Goal: Information Seeking & Learning: Learn about a topic

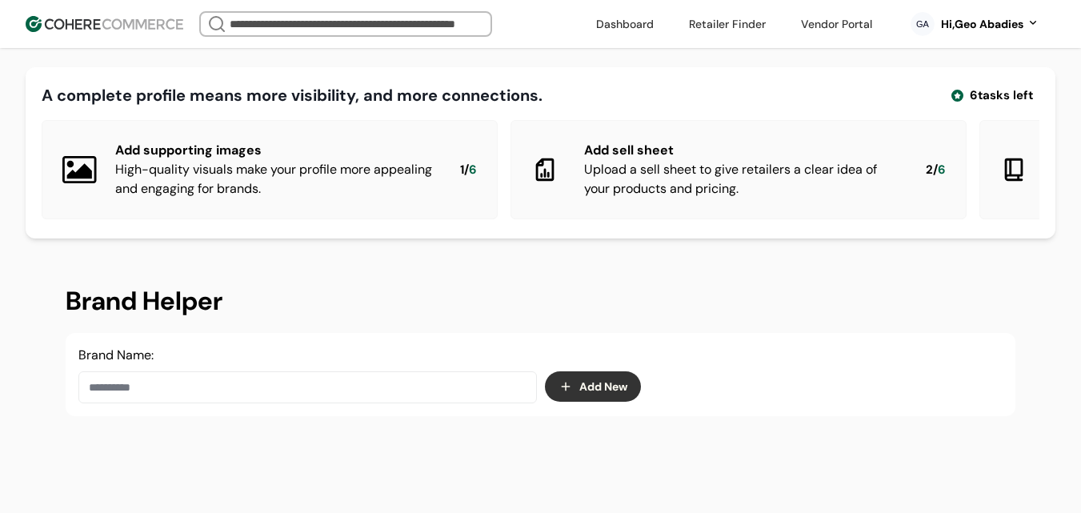
click at [985, 27] on div "Hi, [PERSON_NAME]" at bounding box center [982, 24] width 82 height 17
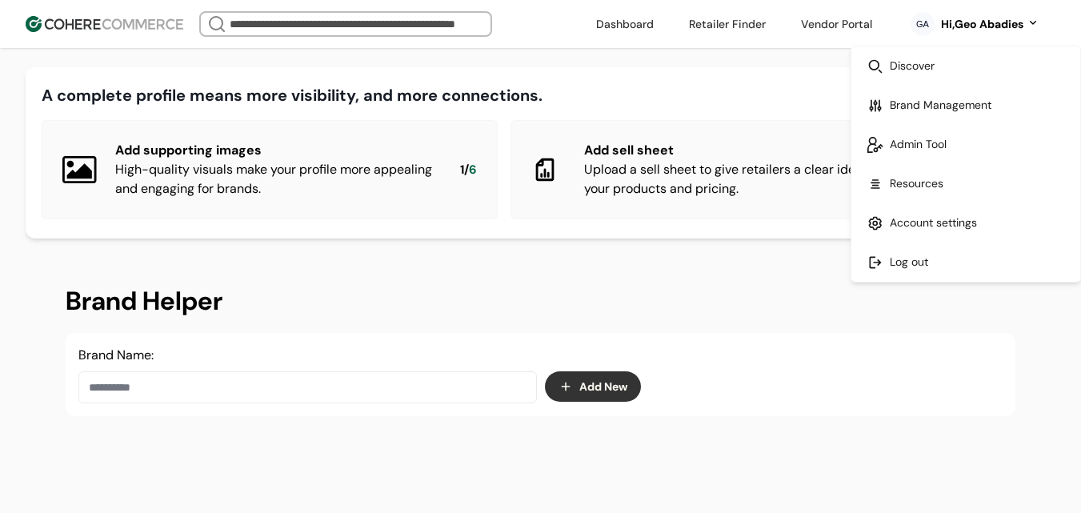
click at [930, 256] on link at bounding box center [965, 261] width 229 height 39
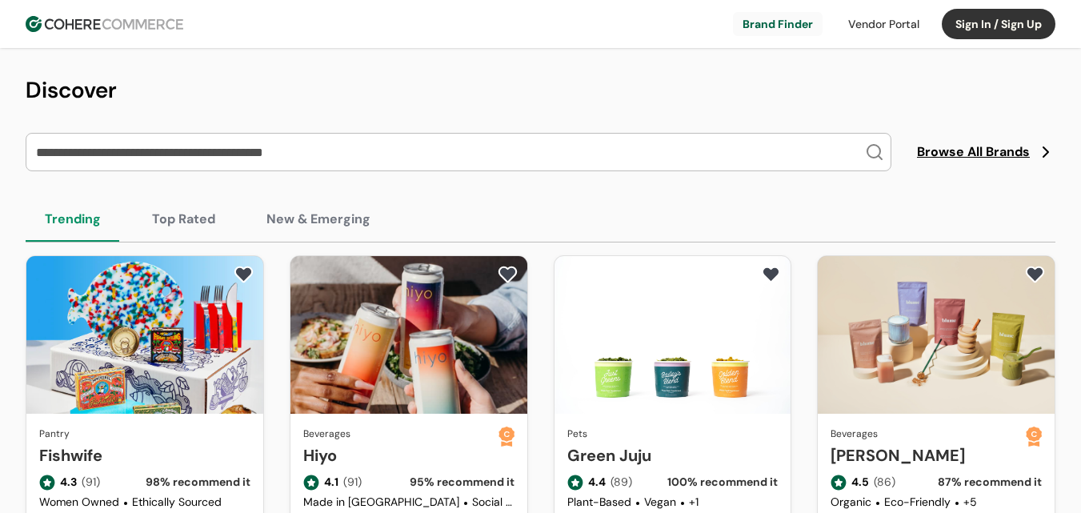
click at [289, 162] on input "search" at bounding box center [449, 152] width 832 height 37
paste input "**********"
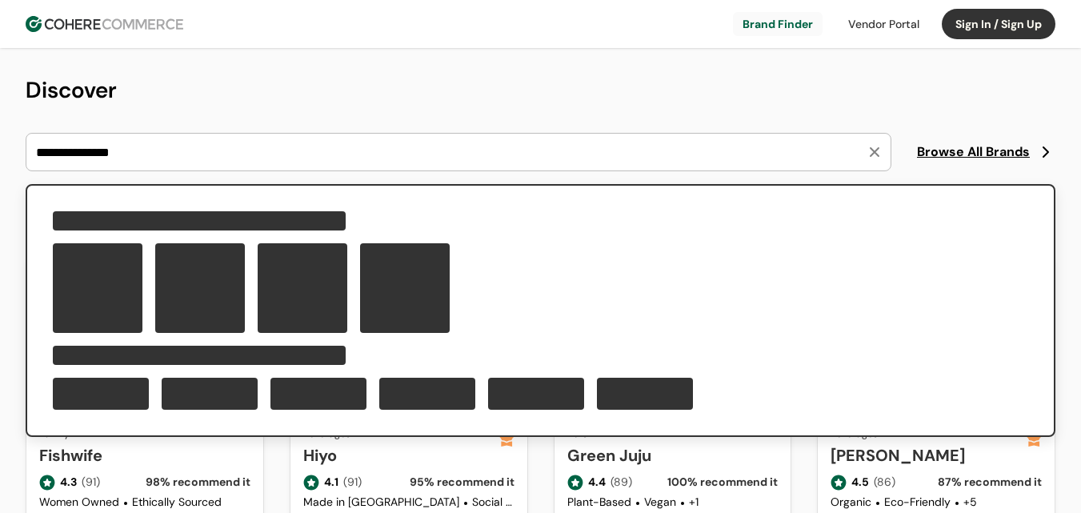
type input "**********"
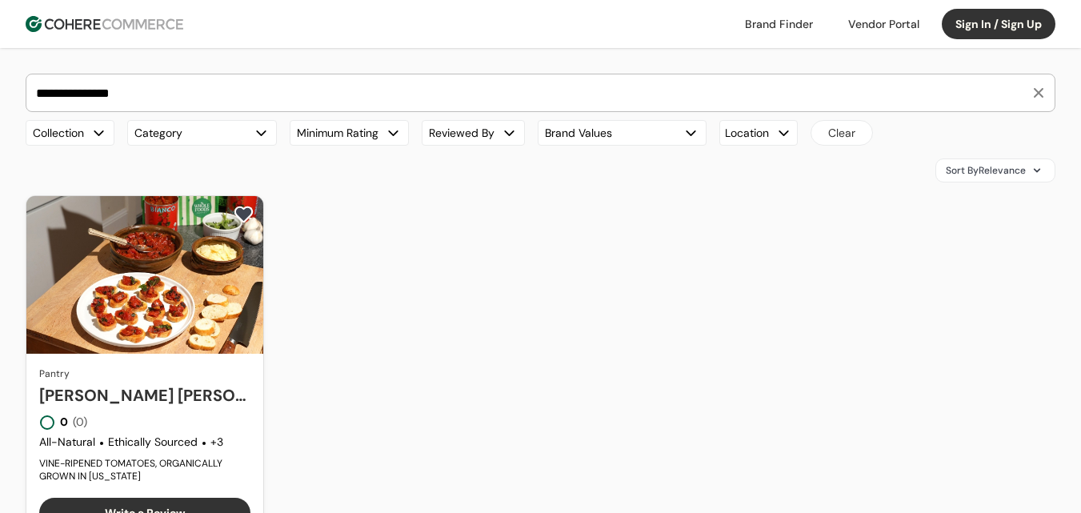
click at [209, 383] on link "[PERSON_NAME] [PERSON_NAME]" at bounding box center [144, 395] width 211 height 24
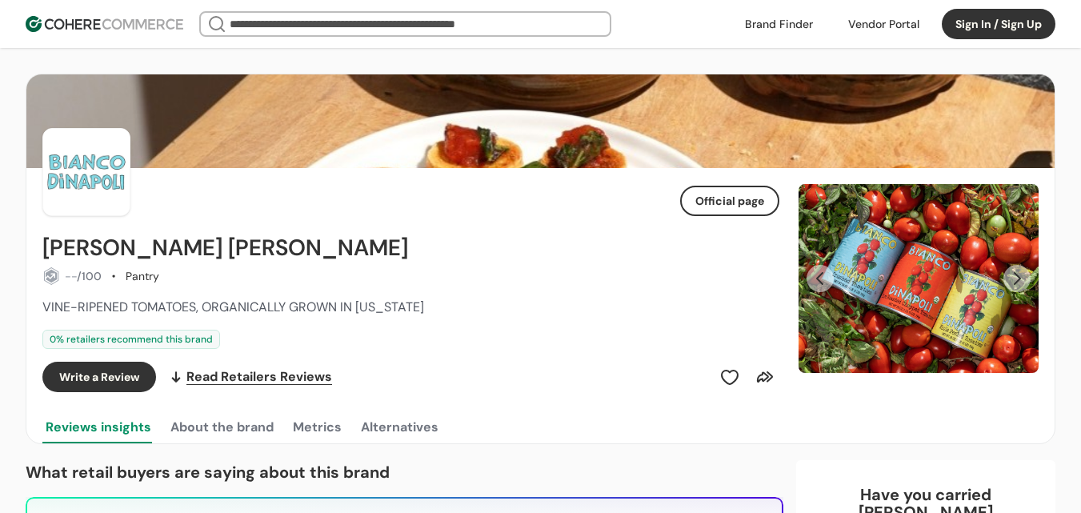
click at [1022, 274] on button "Next Slide" at bounding box center [1016, 278] width 27 height 27
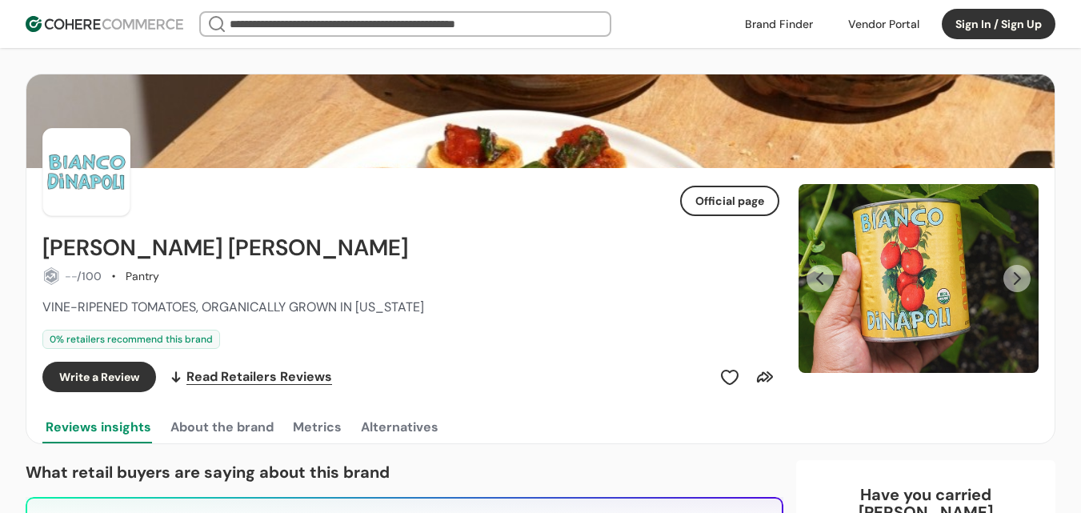
click at [1020, 275] on button "Next Slide" at bounding box center [1016, 278] width 27 height 27
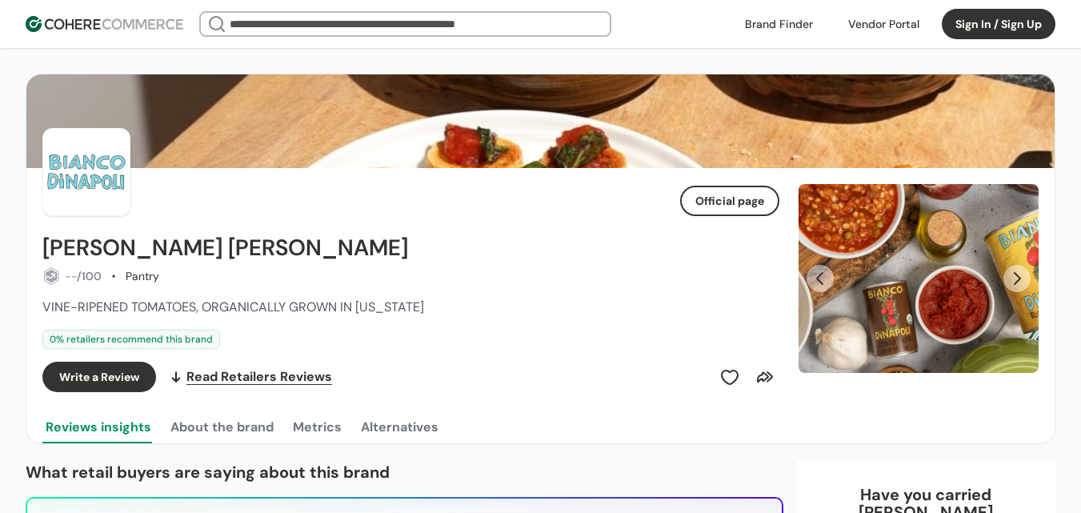
click at [1019, 275] on button "Next Slide" at bounding box center [1016, 278] width 27 height 27
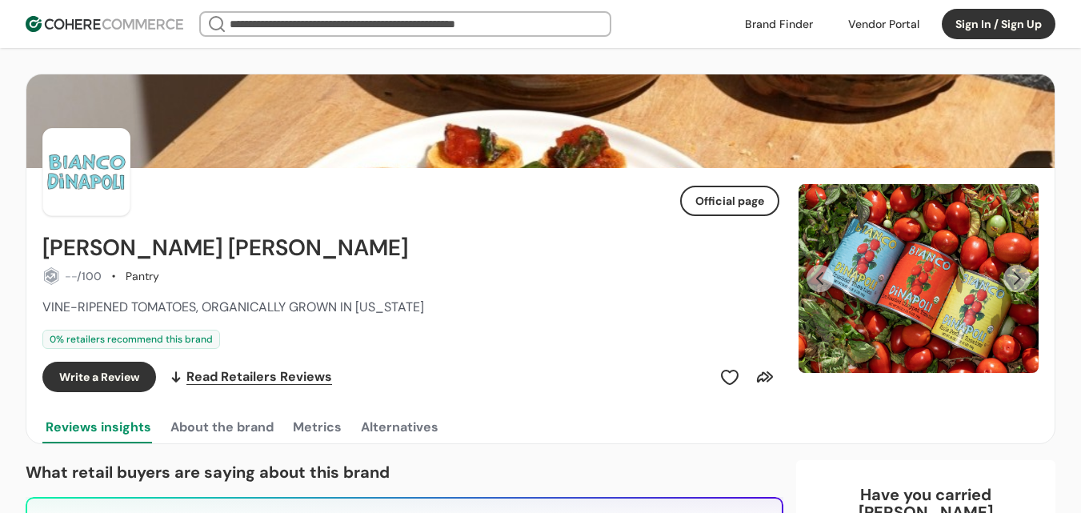
click at [1024, 271] on button "Next Slide" at bounding box center [1016, 278] width 27 height 27
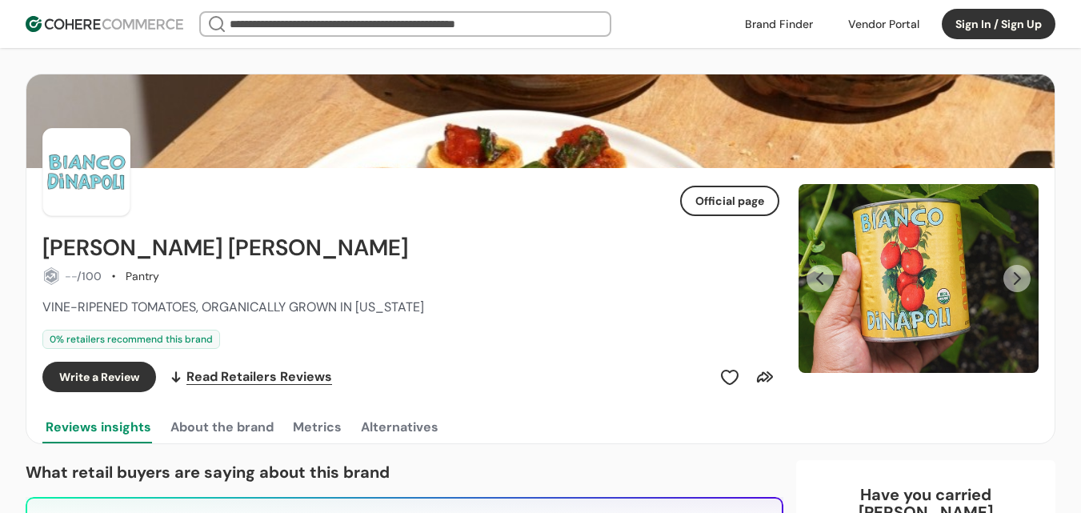
click at [1024, 271] on button "Next Slide" at bounding box center [1016, 278] width 27 height 27
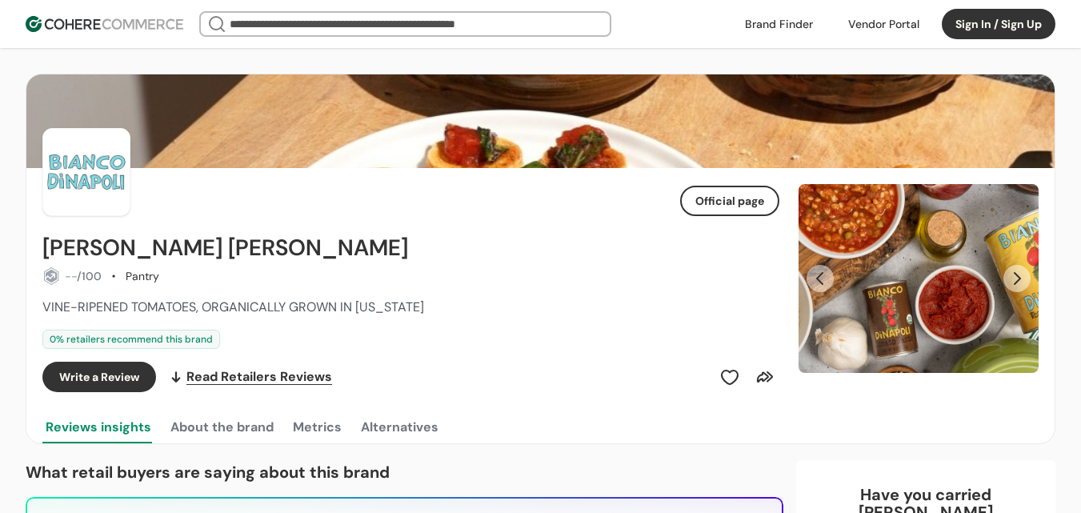
click at [1018, 275] on button "Next Slide" at bounding box center [1016, 278] width 27 height 27
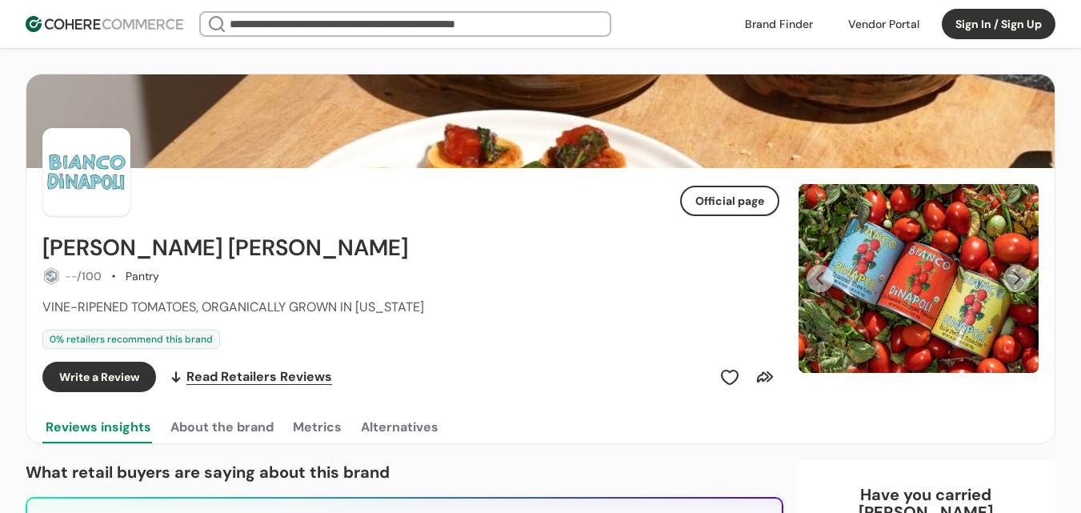
click at [1018, 275] on button "Next Slide" at bounding box center [1016, 278] width 27 height 27
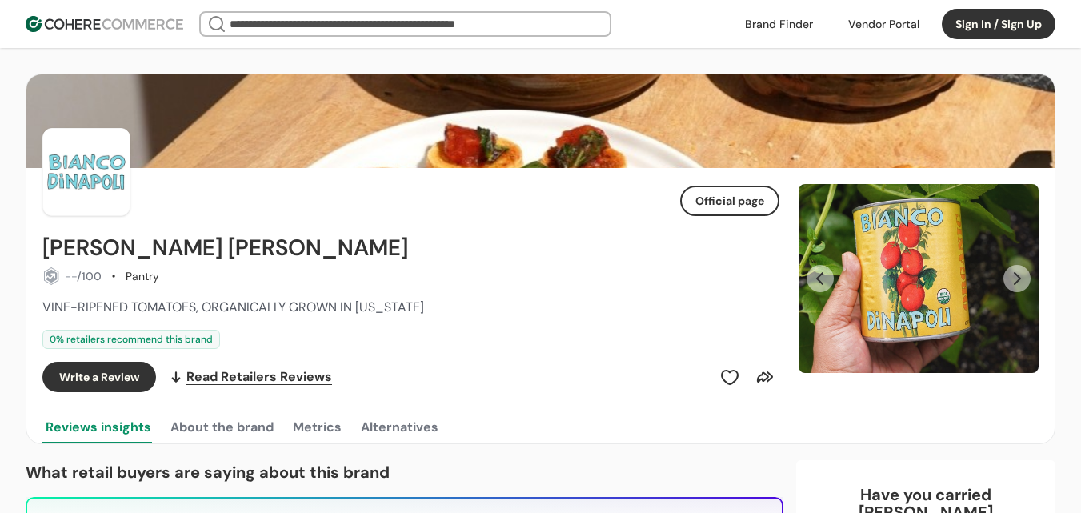
click at [1018, 275] on button "Next Slide" at bounding box center [1016, 278] width 27 height 27
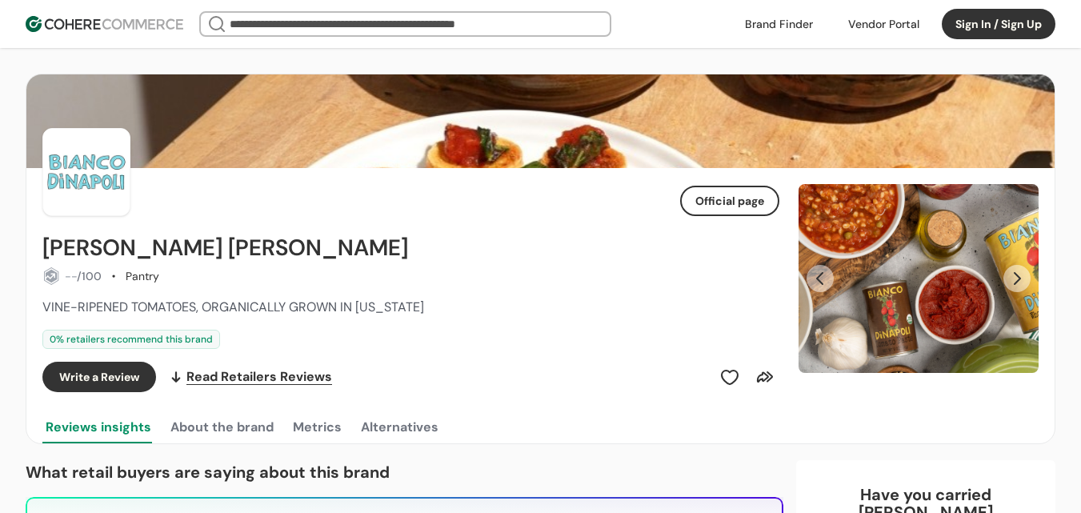
click at [1016, 270] on button "Next Slide" at bounding box center [1016, 278] width 27 height 27
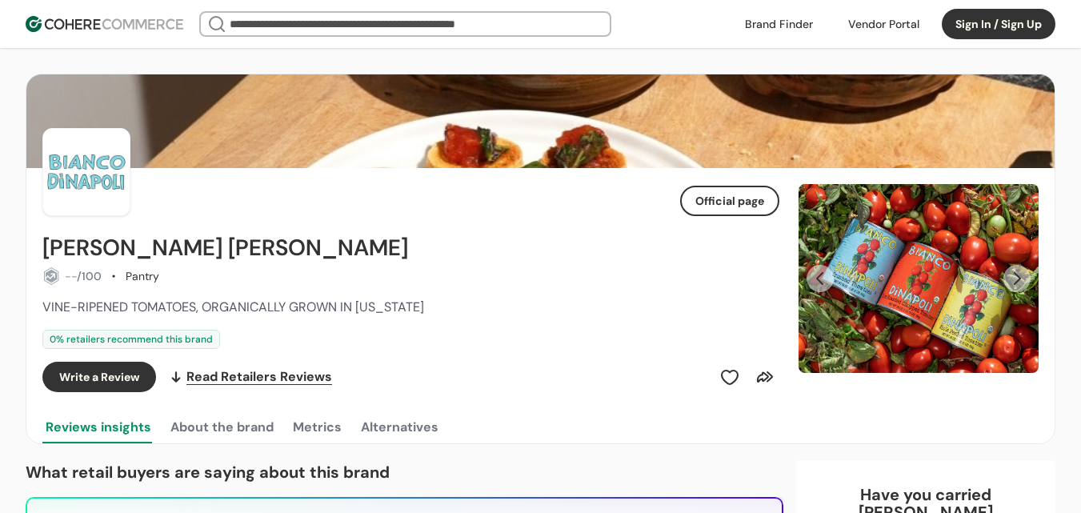
click at [49, 238] on h2 "[PERSON_NAME] [PERSON_NAME]" at bounding box center [225, 248] width 366 height 26
drag, startPoint x: 38, startPoint y: 238, endPoint x: 207, endPoint y: 239, distance: 169.6
click at [207, 239] on div "Official page Bianco DiNapoli -- /100 Pantry VINE-RIPENED TOMATOES, ORGANICALLY…" at bounding box center [540, 305] width 1028 height 275
copy h2 "[PERSON_NAME] [PERSON_NAME]"
